Goal: Navigation & Orientation: Find specific page/section

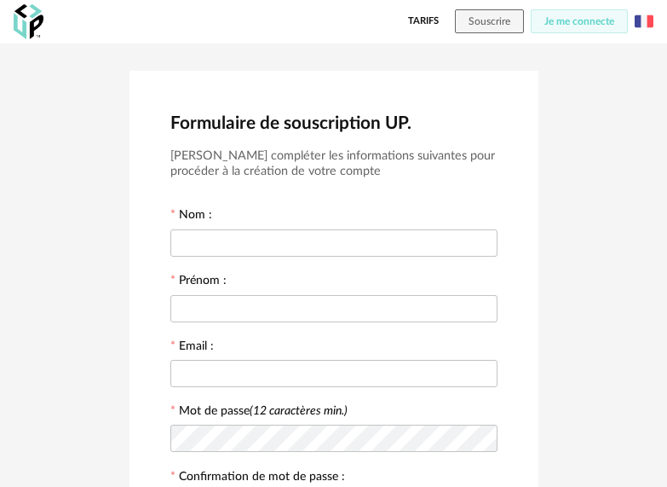
scroll to position [367, 0]
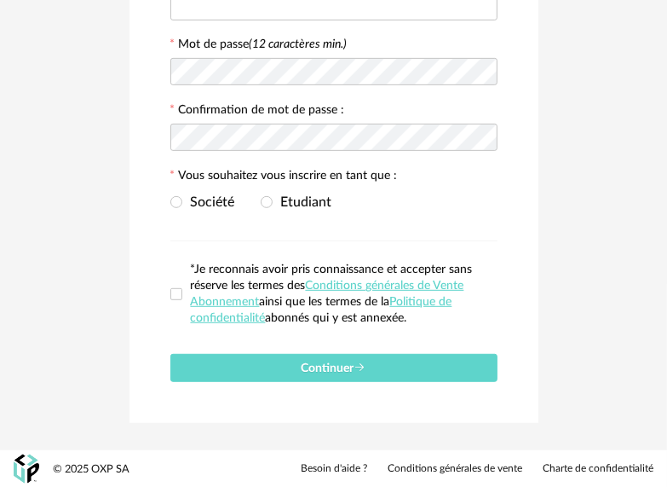
click at [341, 467] on link "Besoin d'aide ?" at bounding box center [334, 469] width 66 height 14
click at [426, 286] on link "Conditions générales de Vente Abonnement" at bounding box center [328, 294] width 274 height 28
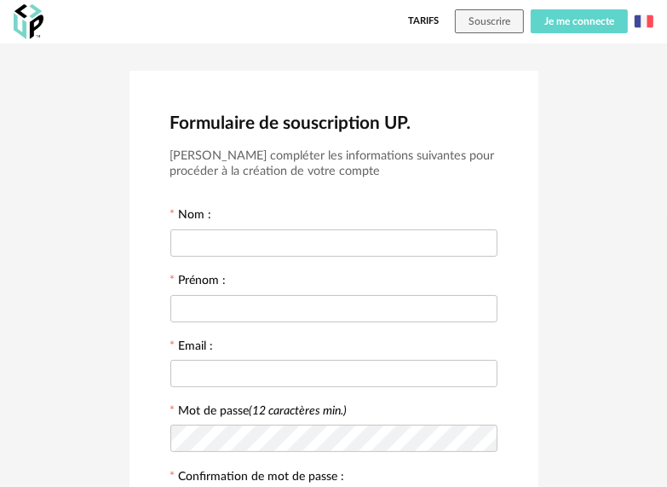
click at [550, 27] on button "Je me connecte" at bounding box center [579, 21] width 97 height 24
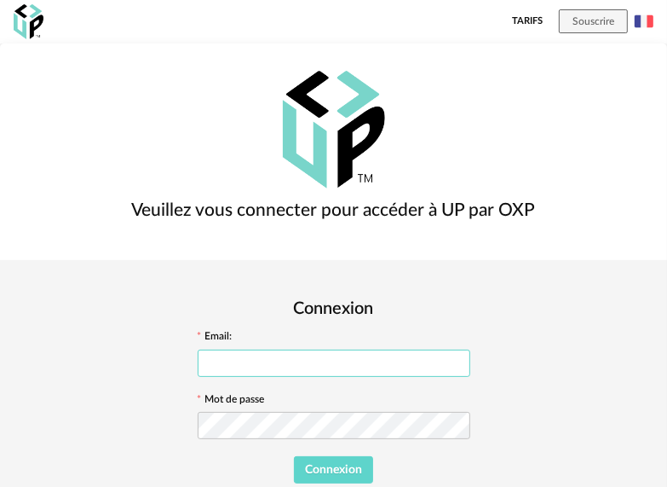
click at [408, 349] on input "text" at bounding box center [334, 362] width 273 height 27
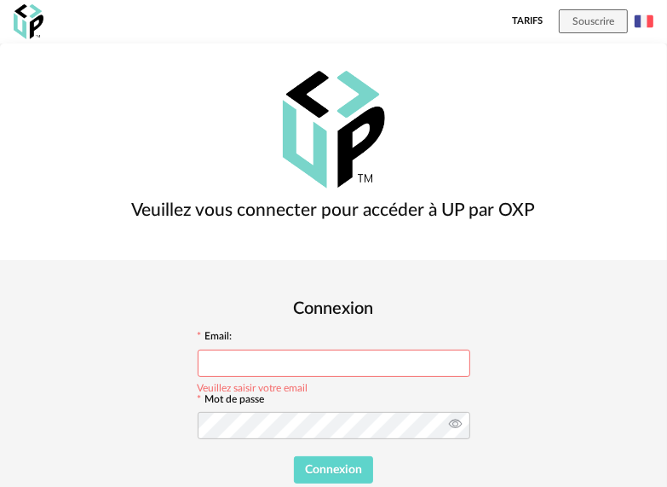
click at [466, 408] on icon at bounding box center [455, 425] width 21 height 34
click at [436, 349] on input "text" at bounding box center [334, 362] width 273 height 27
paste input "**********"
click at [471, 349] on input "**********" at bounding box center [334, 362] width 273 height 27
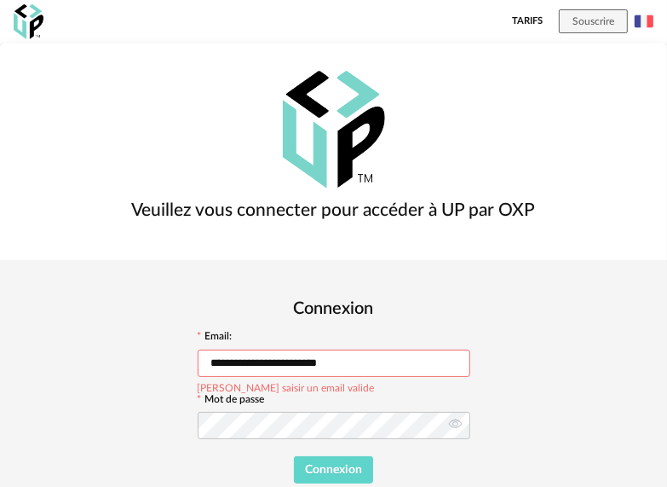
click at [471, 349] on input "**********" at bounding box center [334, 362] width 273 height 27
click at [378, 349] on input "**********" at bounding box center [334, 362] width 273 height 27
click at [374, 456] on button "Connexion" at bounding box center [334, 469] width 80 height 27
click at [362, 464] on span "Connexion" at bounding box center [333, 470] width 57 height 12
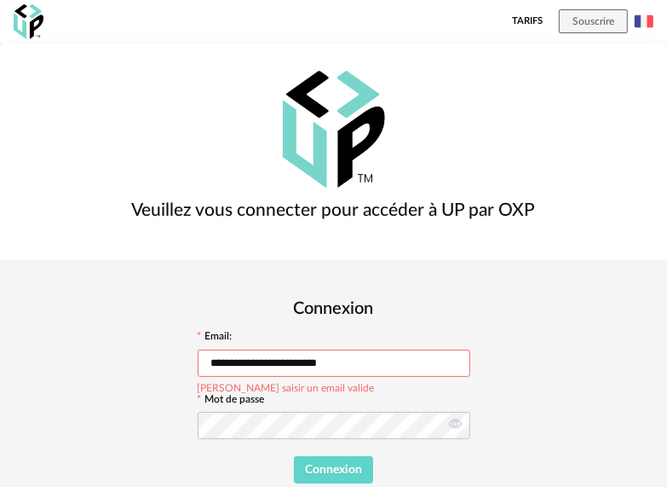
drag, startPoint x: 420, startPoint y: 241, endPoint x: 445, endPoint y: 239, distance: 24.9
click at [428, 349] on input "**********" at bounding box center [334, 362] width 273 height 27
drag, startPoint x: 450, startPoint y: 237, endPoint x: 464, endPoint y: 236, distance: 13.7
click at [452, 349] on input "**********" at bounding box center [334, 362] width 273 height 27
click at [374, 456] on button "Connexion" at bounding box center [334, 469] width 80 height 27
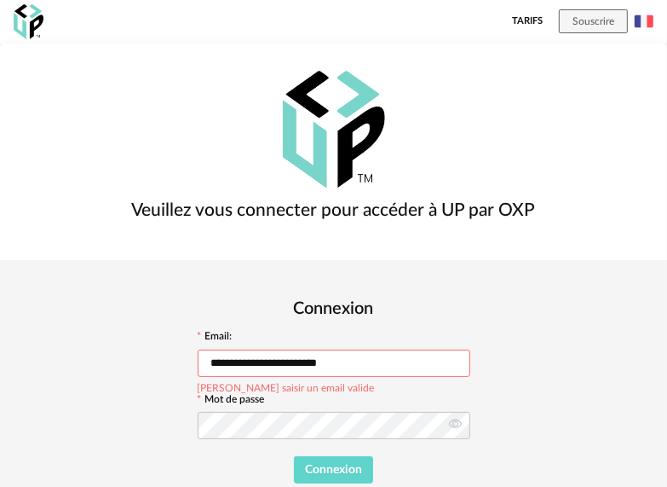
click at [471, 349] on input "**********" at bounding box center [334, 362] width 273 height 27
type input "**********"
click at [362, 464] on span "Connexion" at bounding box center [333, 470] width 57 height 12
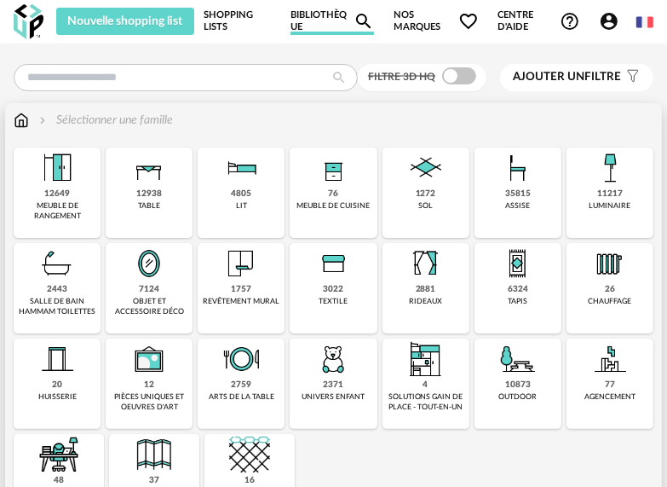
click at [83, 190] on div "12649 meuble de rangement" at bounding box center [57, 192] width 87 height 90
click at [59, 181] on img at bounding box center [57, 167] width 41 height 41
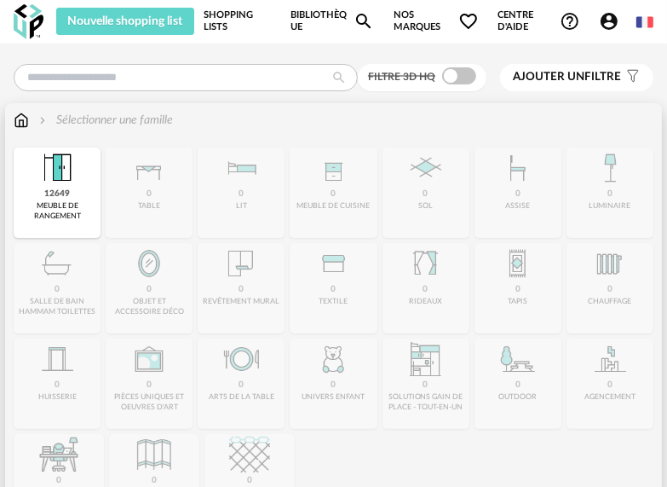
click at [136, 182] on div "Close icon 12649 meuble de rangement 0 table 0 lit 0 meuble de cuisine 0 sol 0 …" at bounding box center [334, 335] width 640 height 377
click at [146, 200] on div "Close icon 12649 meuble de rangement 0 table 0 lit 0 meuble de cuisine 0 sol 0 …" at bounding box center [334, 335] width 640 height 377
click at [85, 211] on div "meuble de rangement" at bounding box center [57, 211] width 77 height 20
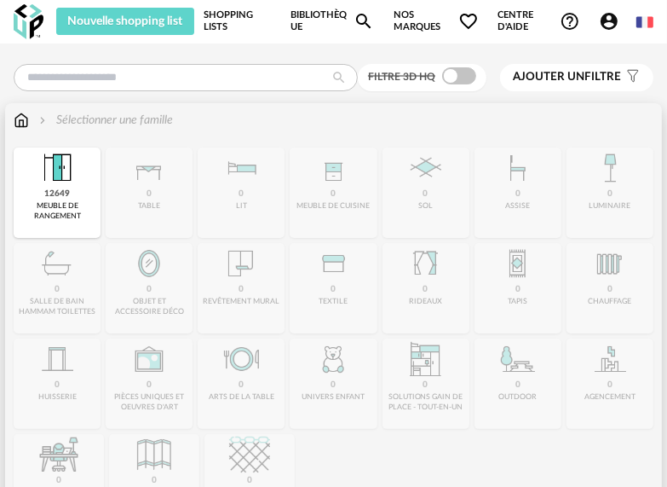
click at [85, 211] on div "meuble de rangement" at bounding box center [57, 211] width 77 height 20
click at [88, 183] on div "12649 meuble de rangement" at bounding box center [57, 192] width 87 height 90
click at [89, 182] on div "12649 meuble de rangement" at bounding box center [57, 192] width 87 height 90
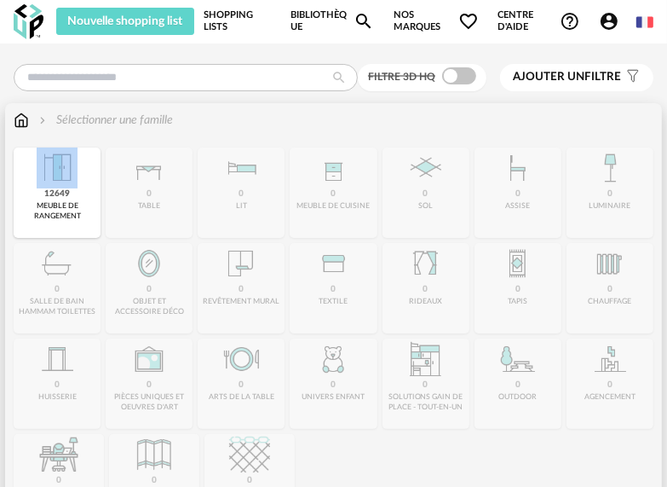
click at [89, 182] on div "12649 meuble de rangement" at bounding box center [57, 192] width 87 height 90
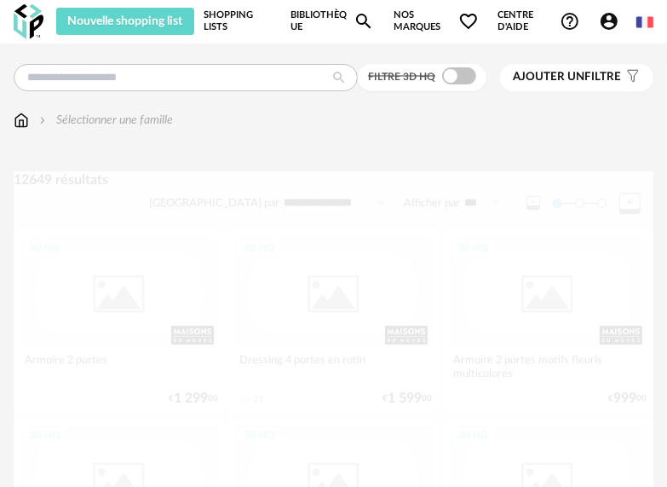
click at [326, 78] on icon at bounding box center [339, 77] width 29 height 15
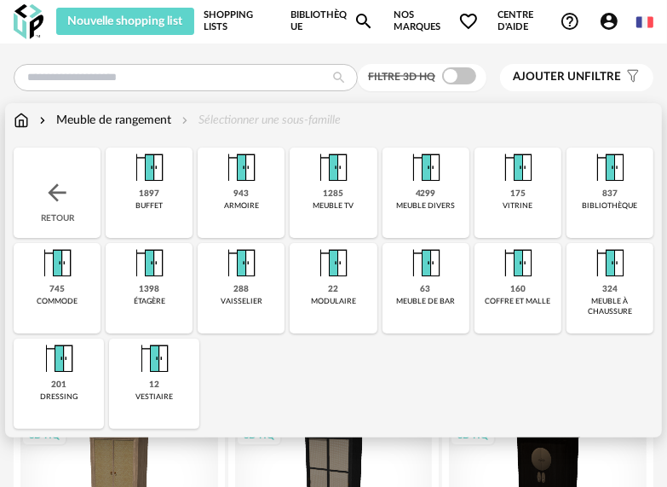
click at [370, 377] on div "Close icon Retour 1897 buffet 943 armoire 1285 meuble tv 4299 meuble divers 175…" at bounding box center [334, 287] width 640 height 281
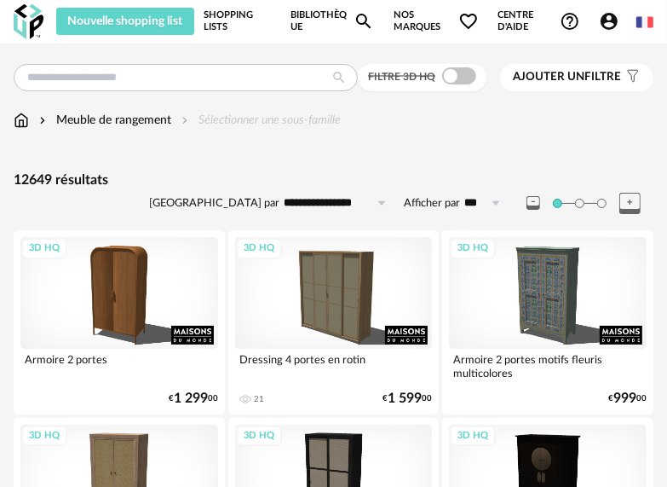
click at [641, 28] on img at bounding box center [645, 22] width 17 height 17
click at [609, 65] on li "English" at bounding box center [601, 64] width 96 height 31
type input "**********"
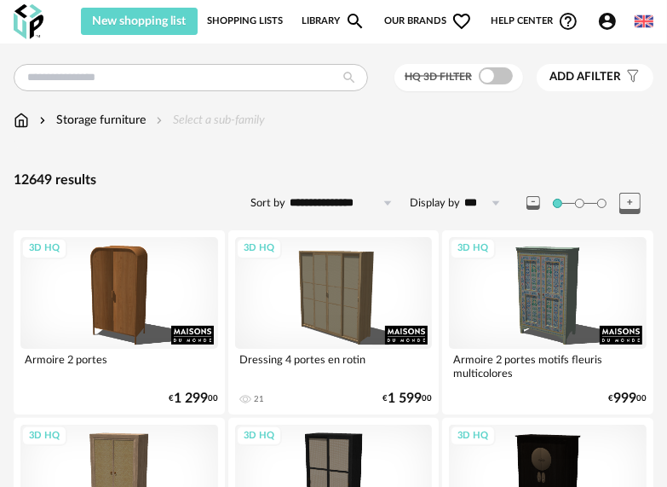
click at [644, 22] on img at bounding box center [644, 21] width 19 height 19
click at [647, 25] on img at bounding box center [644, 21] width 19 height 19
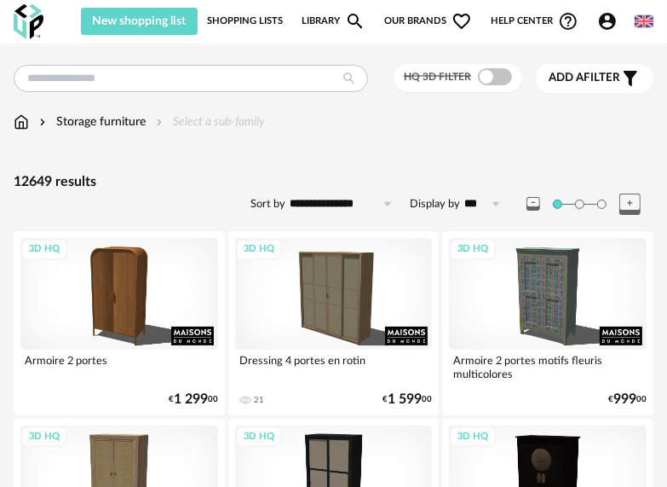
click at [641, 15] on img at bounding box center [644, 21] width 19 height 19
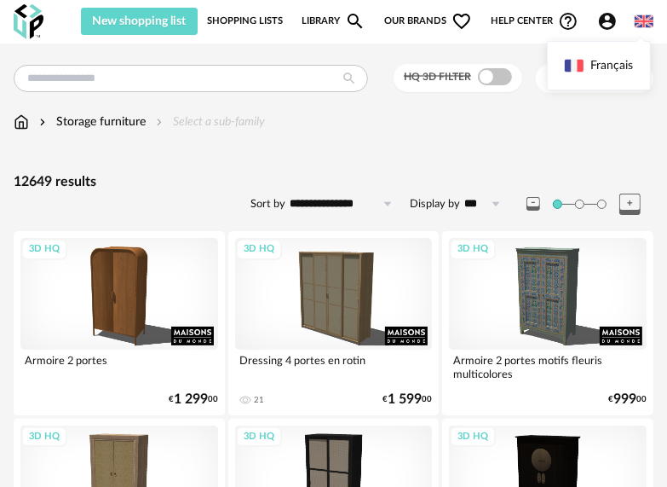
click at [641, 15] on img at bounding box center [644, 21] width 19 height 19
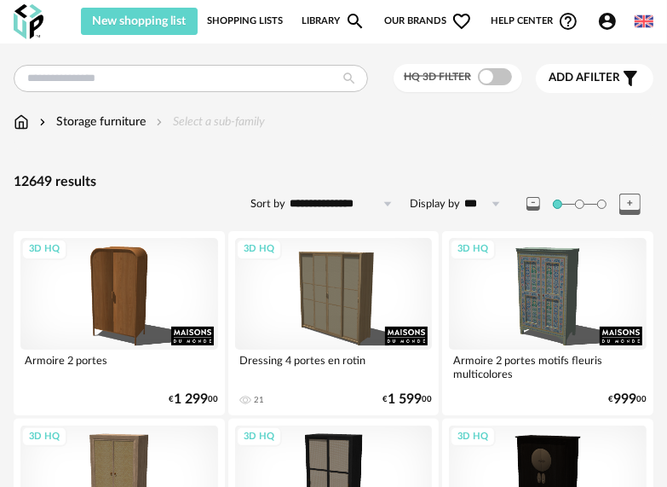
click at [641, 14] on img at bounding box center [644, 21] width 19 height 19
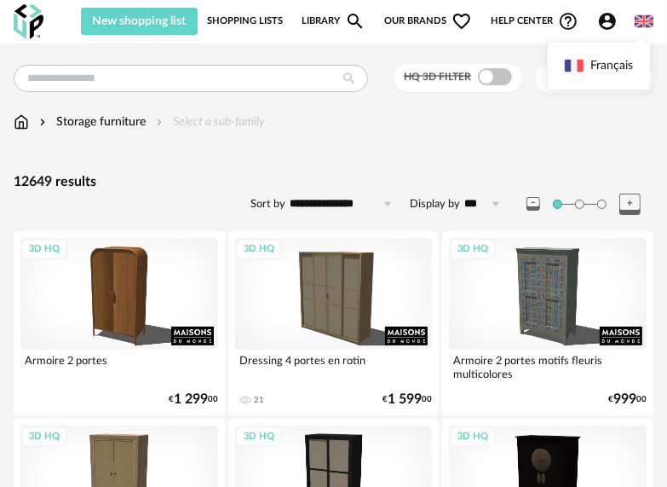
click at [641, 14] on img at bounding box center [644, 21] width 19 height 19
click at [386, 208] on icon at bounding box center [388, 203] width 21 height 27
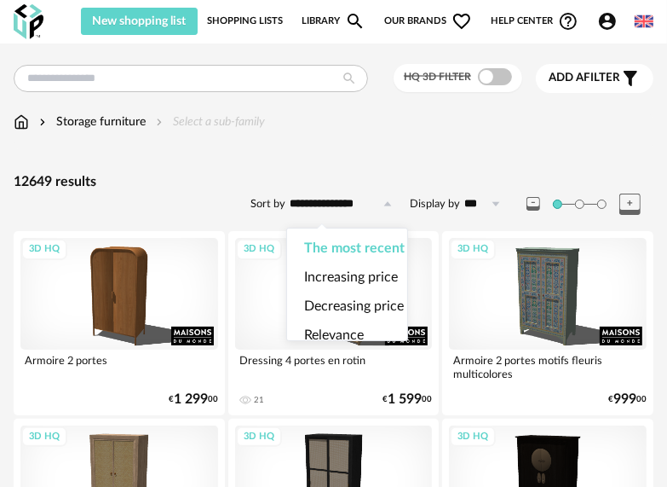
click at [386, 208] on icon at bounding box center [388, 203] width 21 height 27
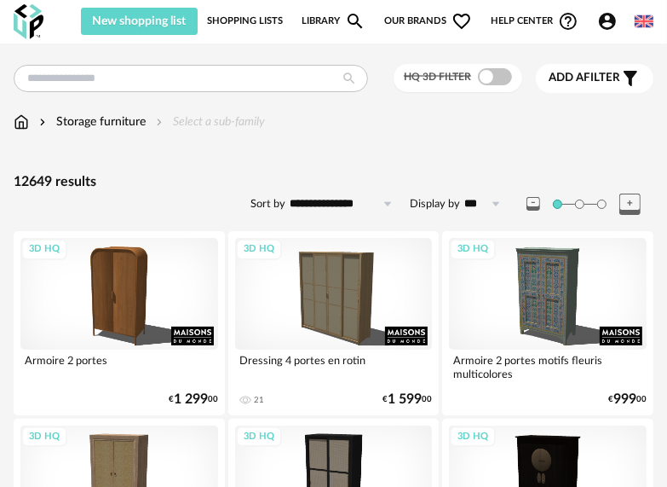
click at [569, 72] on span "Add a" at bounding box center [566, 78] width 35 height 12
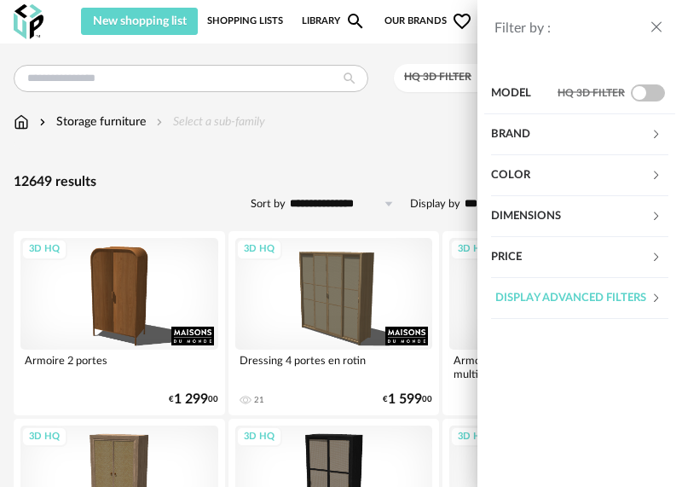
click at [419, 178] on div "Filter by : Model HQ 3D filter Brand &tradition 8 101 Copenhagen 0 366 Concept …" at bounding box center [341, 243] width 682 height 487
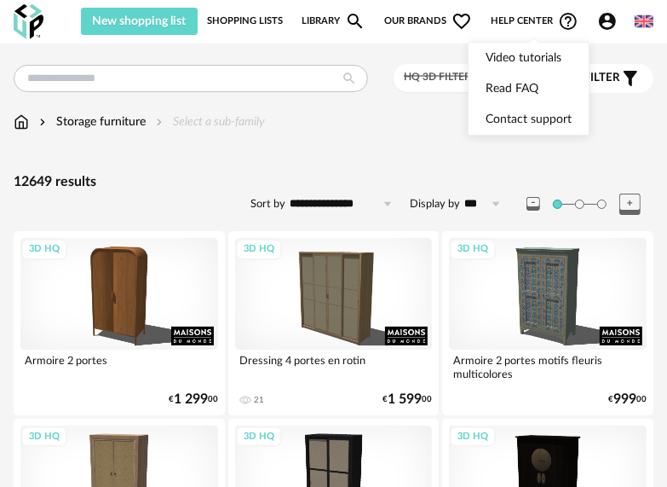
click at [560, 21] on icon "Help Circle Outline icon" at bounding box center [568, 21] width 17 height 17
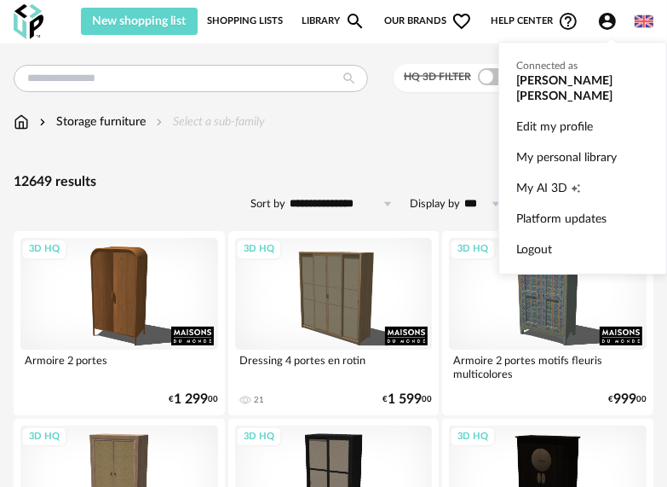
click at [600, 20] on icon "Account Circle icon" at bounding box center [607, 21] width 17 height 17
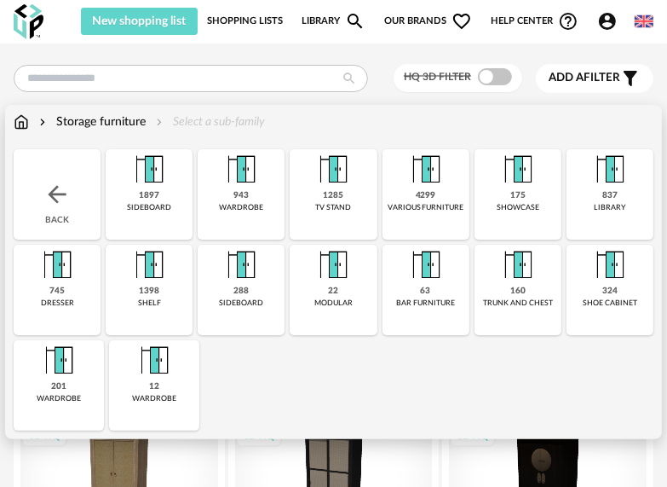
click at [27, 125] on img at bounding box center [21, 121] width 15 height 17
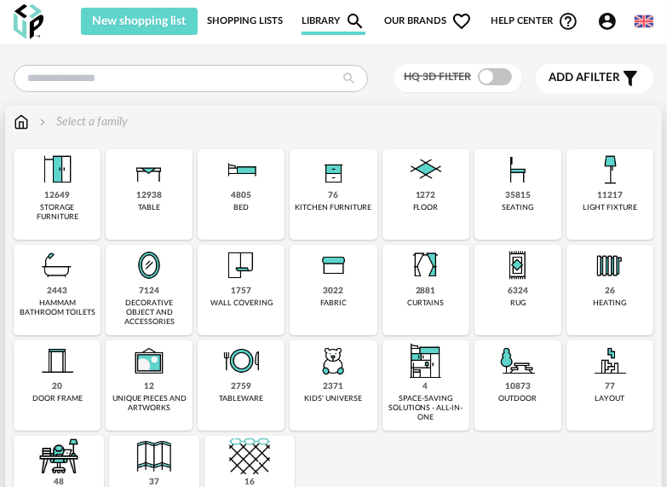
click at [160, 286] on div "7124 decorative object and accessories" at bounding box center [149, 290] width 87 height 90
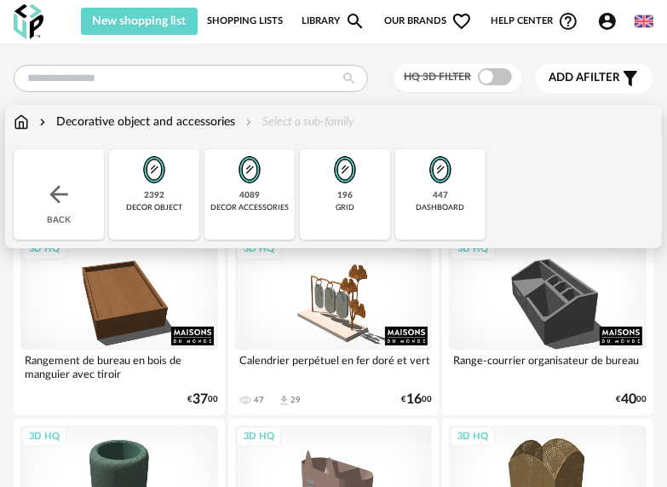
click at [343, 210] on div "grid" at bounding box center [345, 207] width 19 height 9
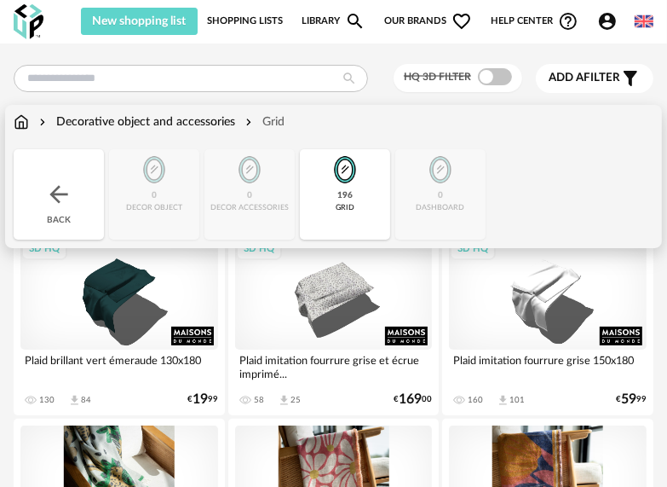
click at [501, 191] on div "Close icon Back 0 decor object 0 decor accessories 196 grid 0 dashboard" at bounding box center [334, 194] width 640 height 90
click at [86, 200] on div "Back" at bounding box center [59, 194] width 90 height 90
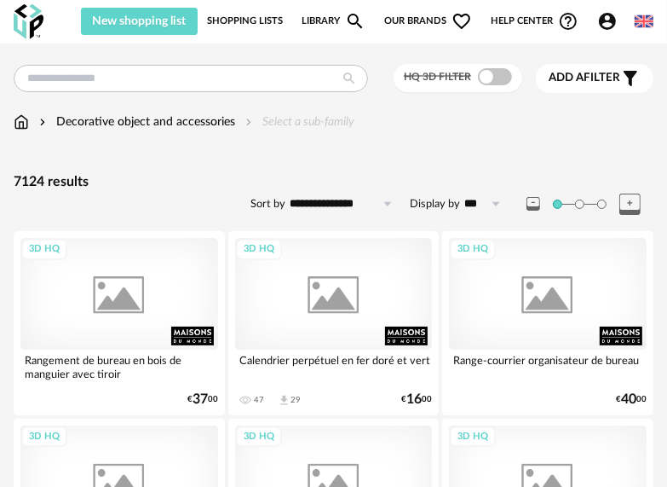
click at [644, 20] on img at bounding box center [644, 21] width 19 height 19
click at [652, 19] on img at bounding box center [644, 21] width 19 height 19
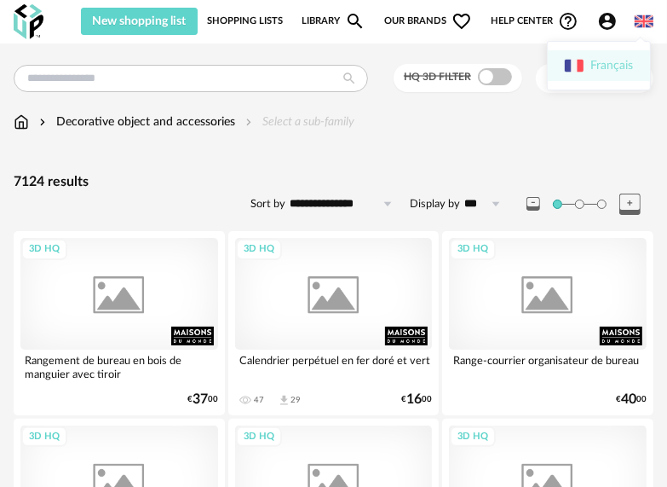
click at [604, 72] on li "Français" at bounding box center [599, 65] width 102 height 31
click at [646, 24] on img at bounding box center [644, 21] width 19 height 19
